Goal: Information Seeking & Learning: Learn about a topic

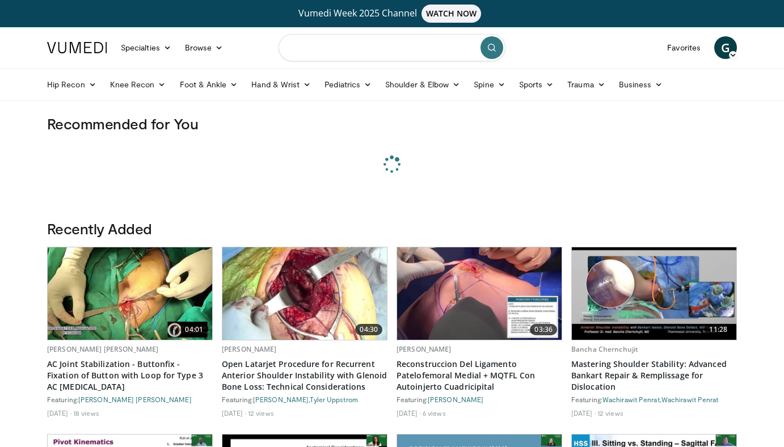
click at [361, 60] on input "Search topics, interventions" at bounding box center [391, 47] width 227 height 27
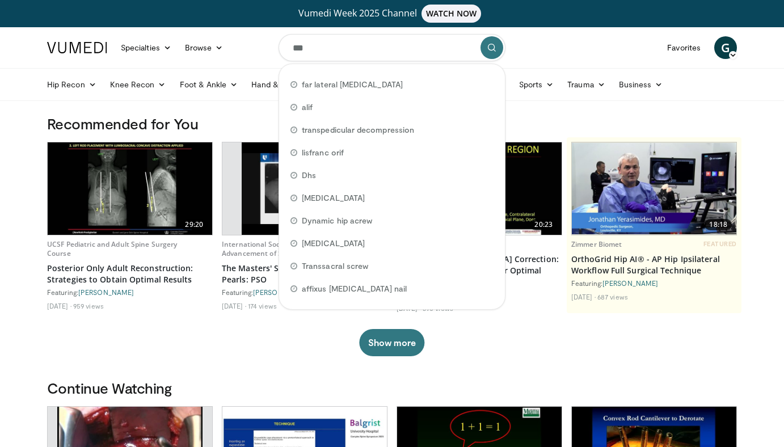
type input "****"
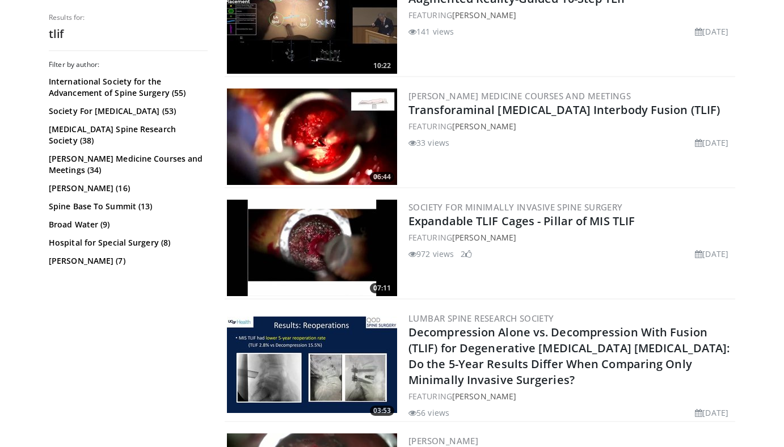
scroll to position [782, 0]
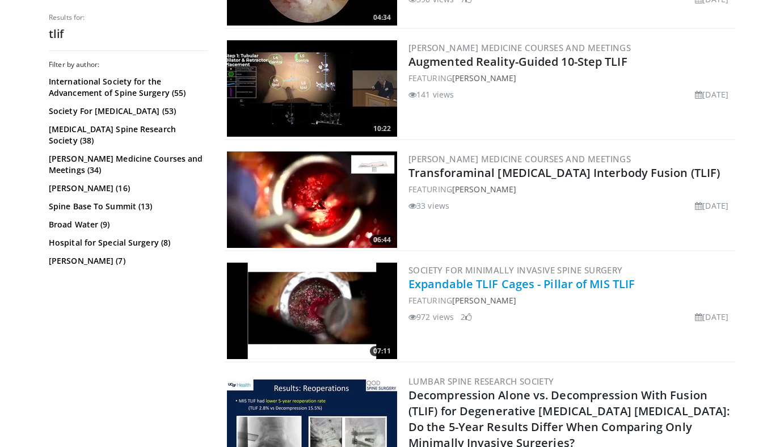
click at [516, 288] on link "Expandable TLIF Cages - Pillar of MIS TLIF" at bounding box center [521, 283] width 226 height 15
click at [350, 303] on img at bounding box center [312, 311] width 170 height 96
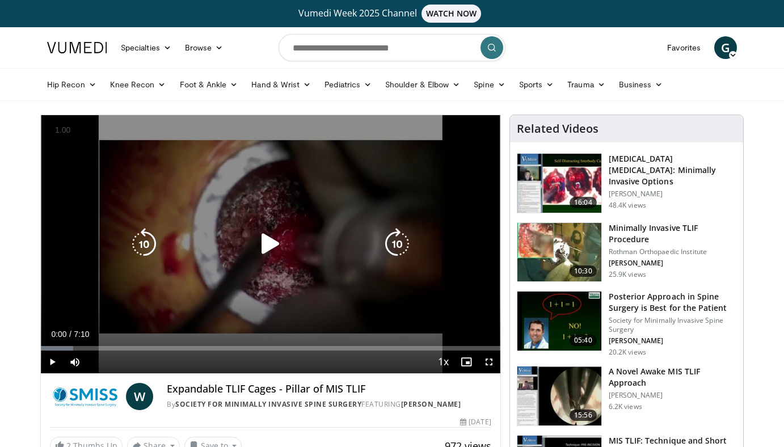
click at [226, 244] on div "Video Player" at bounding box center [271, 244] width 276 height 23
click at [286, 244] on icon "Video Player" at bounding box center [271, 244] width 32 height 32
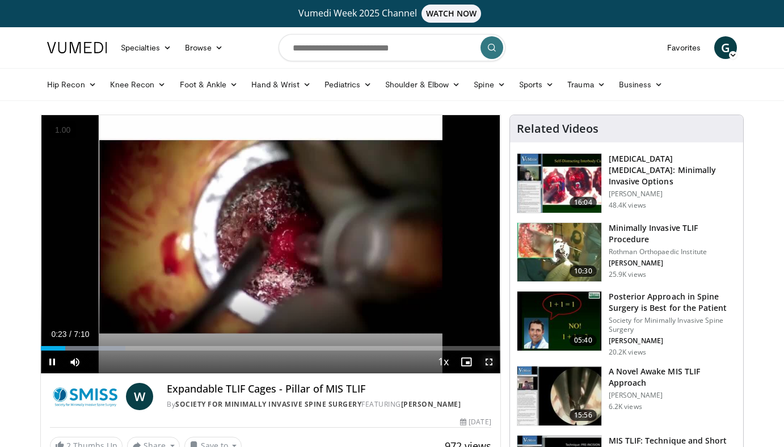
click at [492, 362] on span "Video Player" at bounding box center [489, 361] width 23 height 23
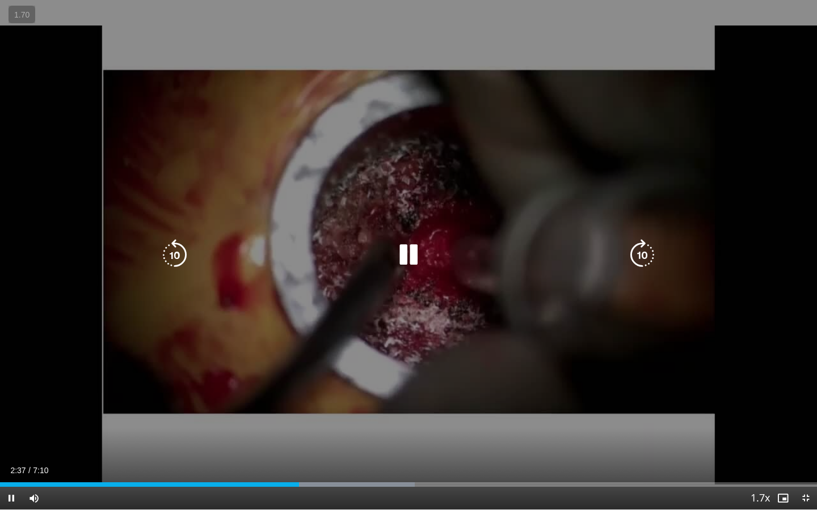
click at [449, 413] on div "10 seconds Tap to unmute" at bounding box center [408, 255] width 817 height 510
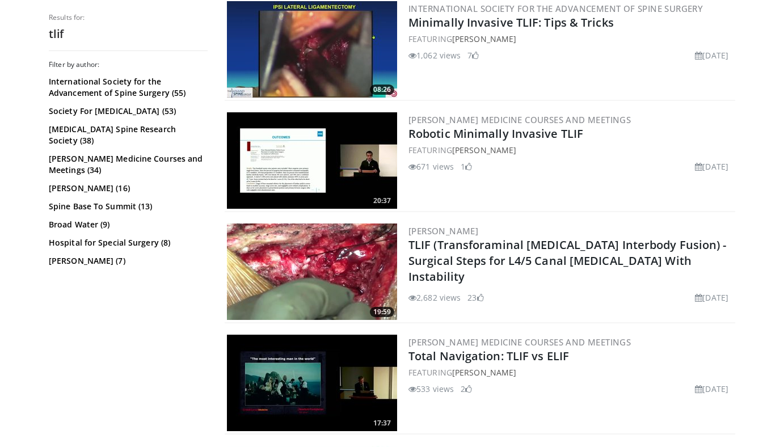
scroll to position [2049, 0]
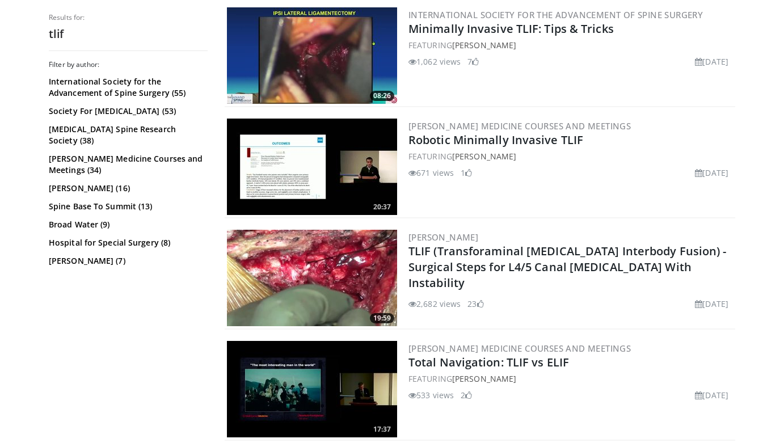
click at [334, 87] on img at bounding box center [312, 55] width 170 height 96
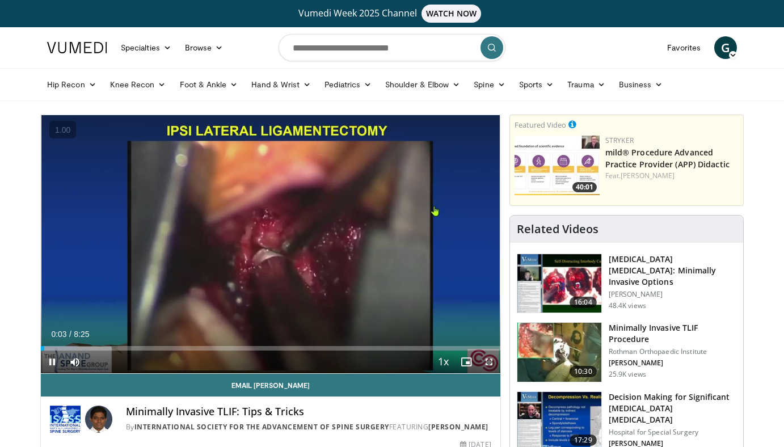
click at [489, 363] on span "Video Player" at bounding box center [489, 361] width 23 height 23
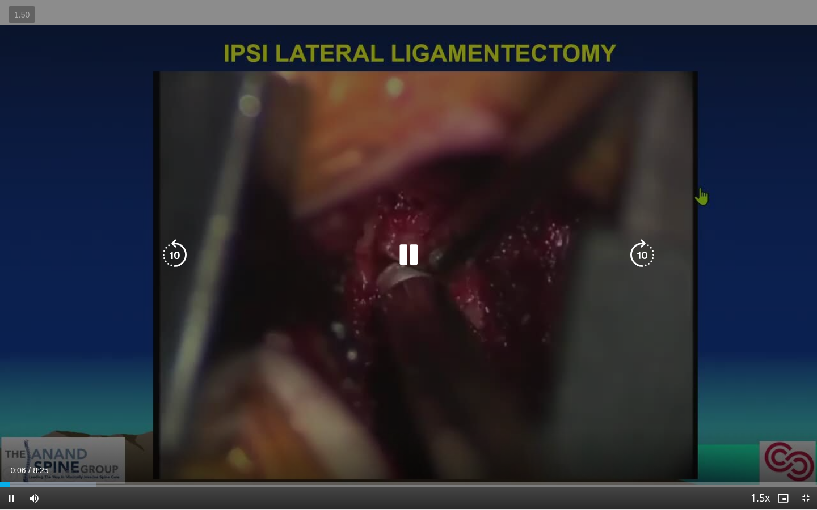
click at [392, 252] on icon "Video Player" at bounding box center [408, 255] width 32 height 32
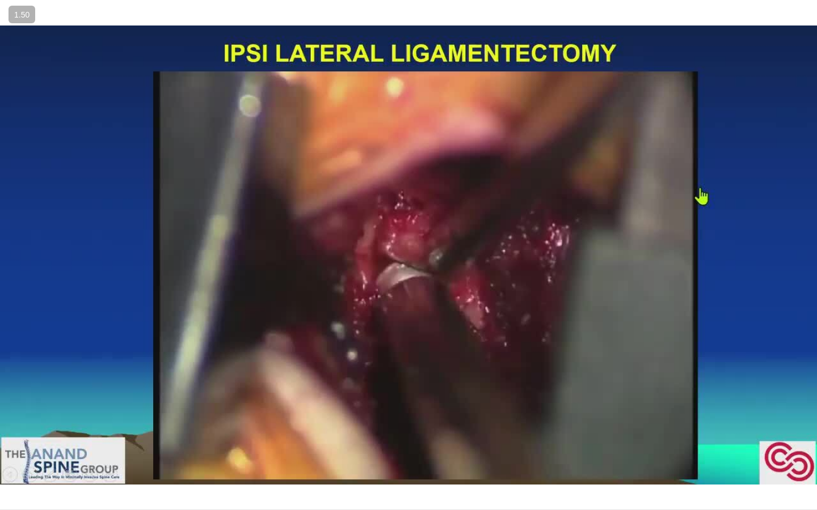
click at [392, 252] on div "10 seconds Tap to unmute" at bounding box center [408, 255] width 817 height 510
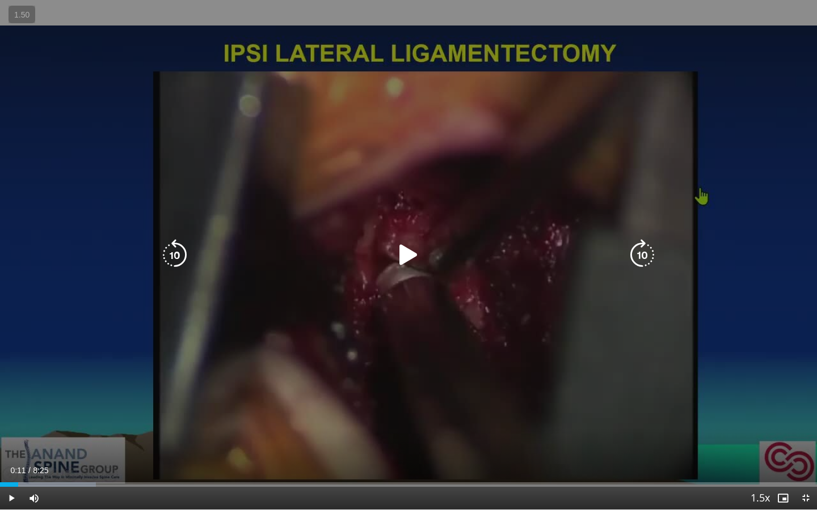
click at [393, 259] on icon "Video Player" at bounding box center [408, 255] width 32 height 32
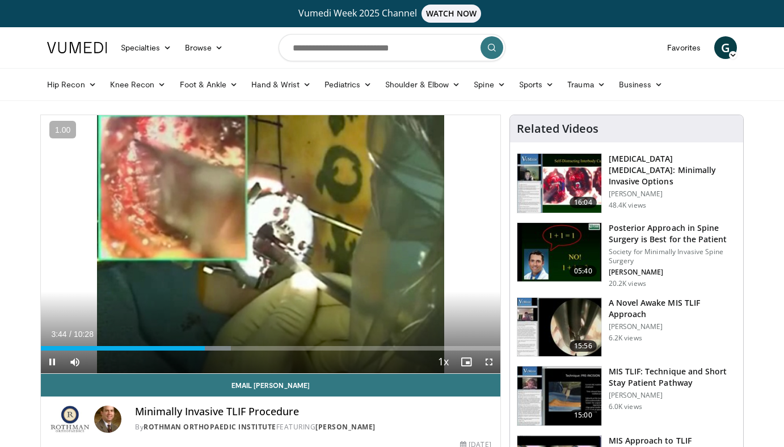
scroll to position [47, 0]
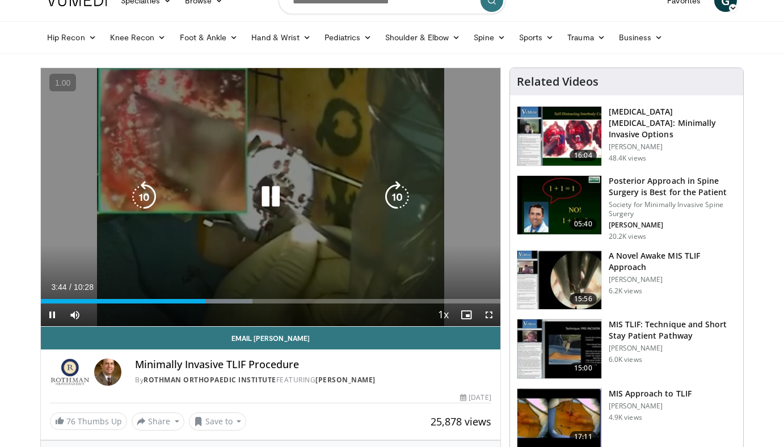
click at [406, 233] on div "10 seconds Tap to unmute" at bounding box center [270, 197] width 459 height 258
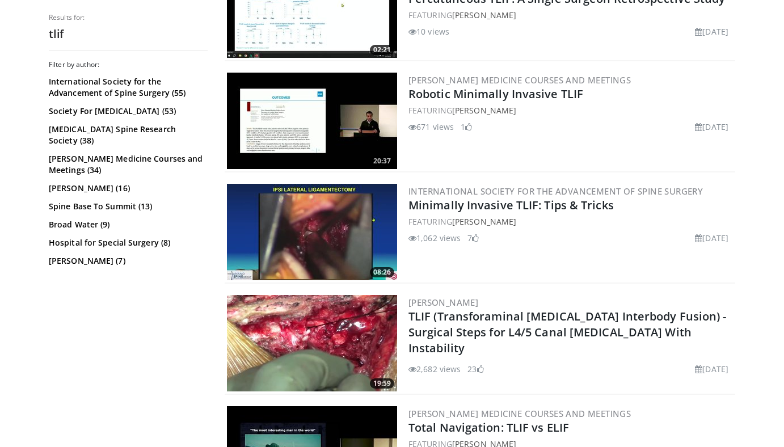
scroll to position [1888, 0]
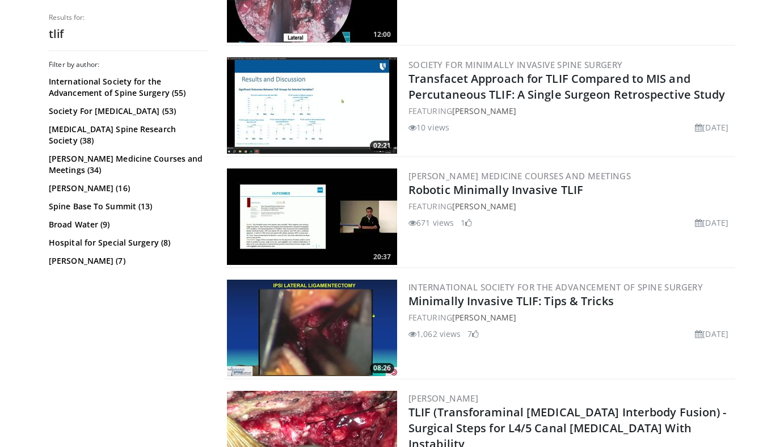
click at [356, 232] on img at bounding box center [312, 216] width 170 height 96
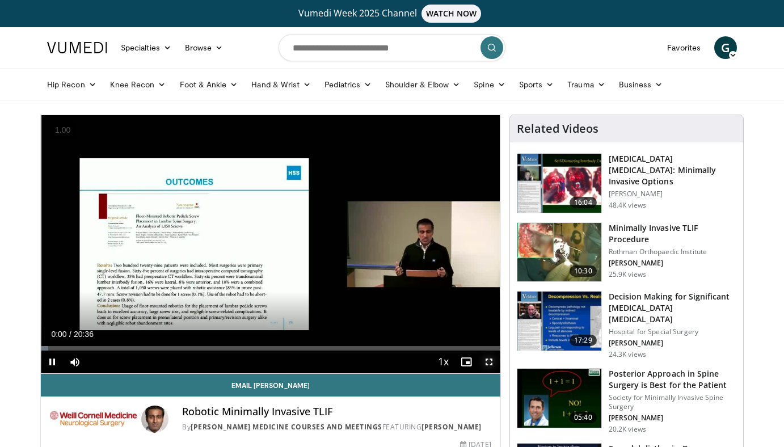
click at [487, 364] on span "Video Player" at bounding box center [489, 361] width 23 height 23
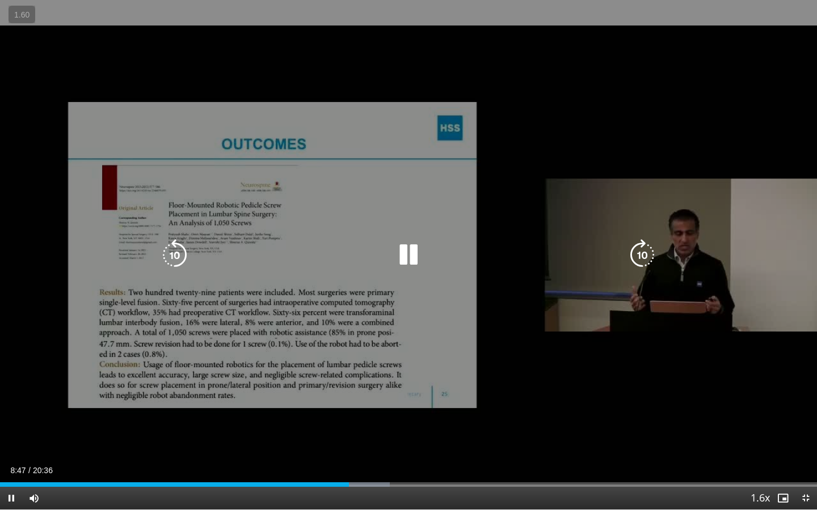
click at [349, 198] on div "10 seconds Tap to unmute" at bounding box center [408, 255] width 817 height 510
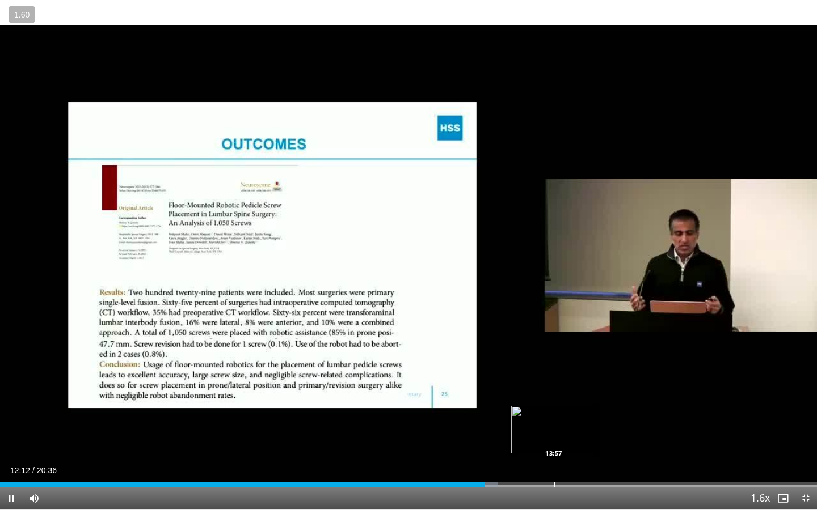
click at [554, 446] on div "Progress Bar" at bounding box center [554, 485] width 1 height 5
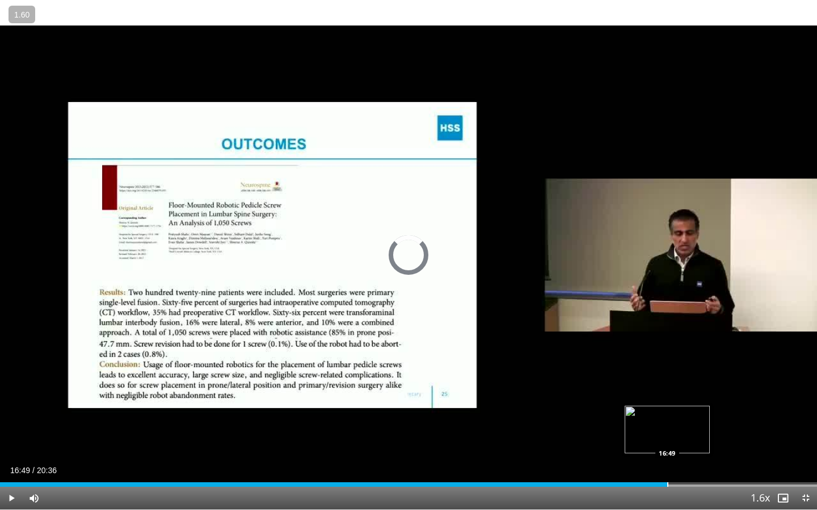
click at [667, 446] on div "Loaded : 0.00% 16:49 16:49" at bounding box center [408, 481] width 817 height 11
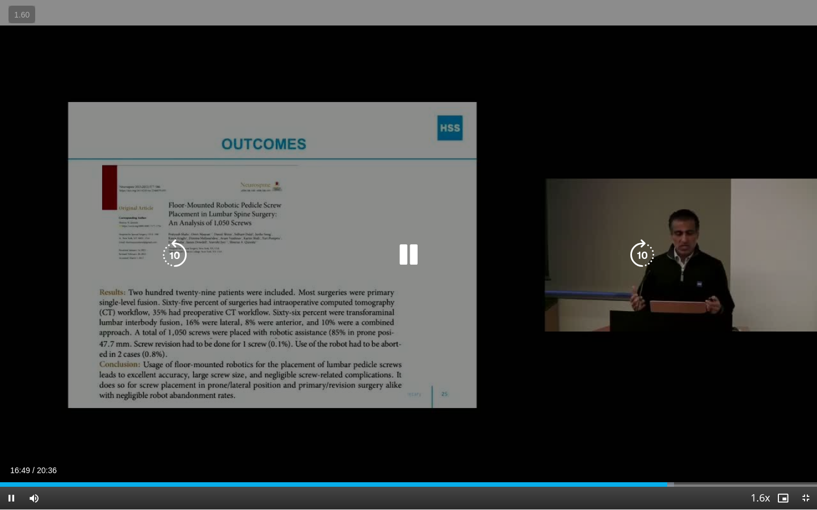
click at [395, 276] on div "10 seconds Tap to unmute" at bounding box center [408, 255] width 817 height 510
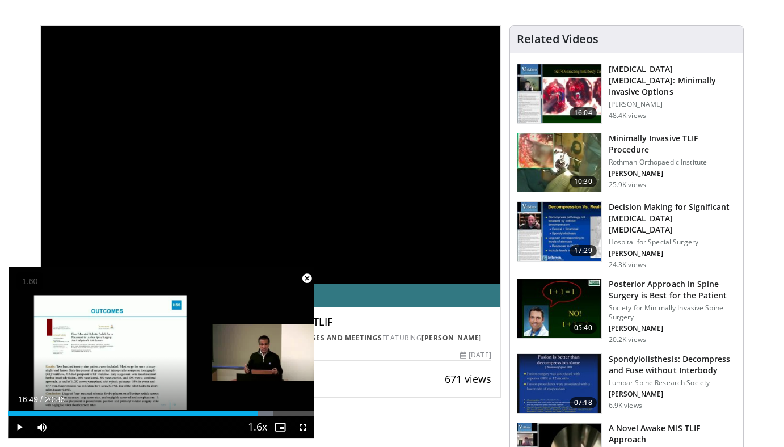
scroll to position [41, 0]
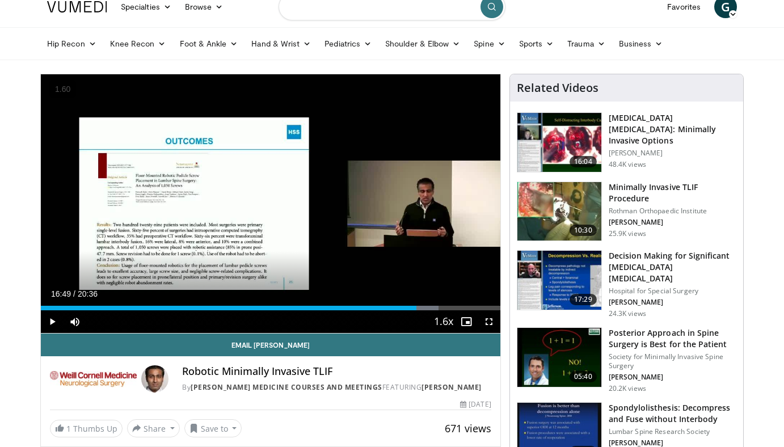
click at [348, 10] on input "Search topics, interventions" at bounding box center [391, 6] width 227 height 27
type input "**********"
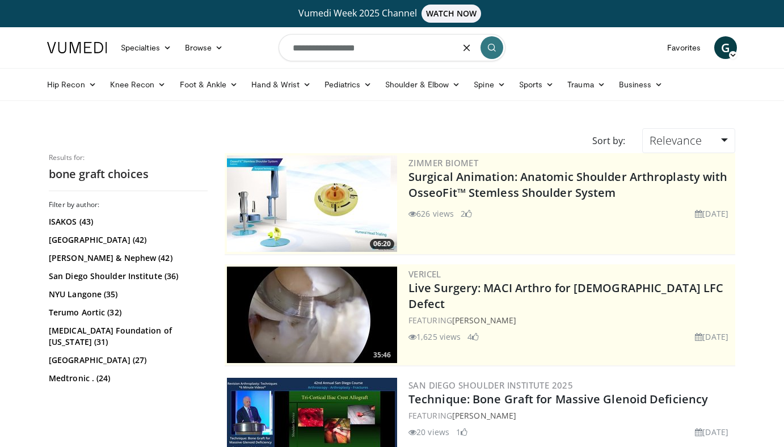
click at [357, 38] on input "**********" at bounding box center [391, 47] width 227 height 27
click at [357, 53] on input "**********" at bounding box center [391, 47] width 227 height 27
type input "**********"
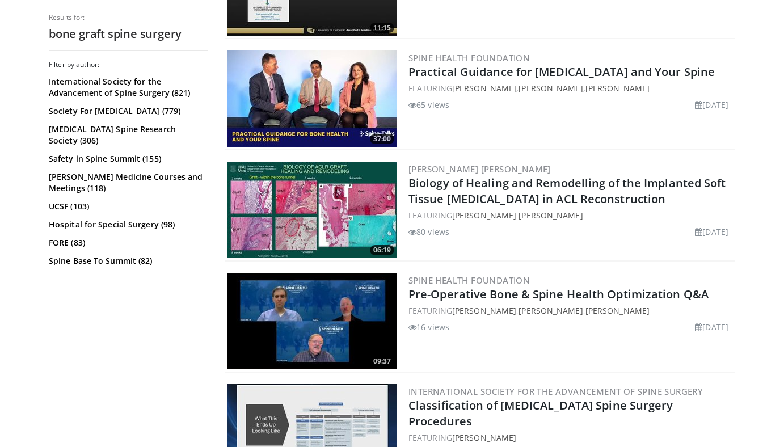
scroll to position [1518, 0]
